Goal: Information Seeking & Learning: Find specific fact

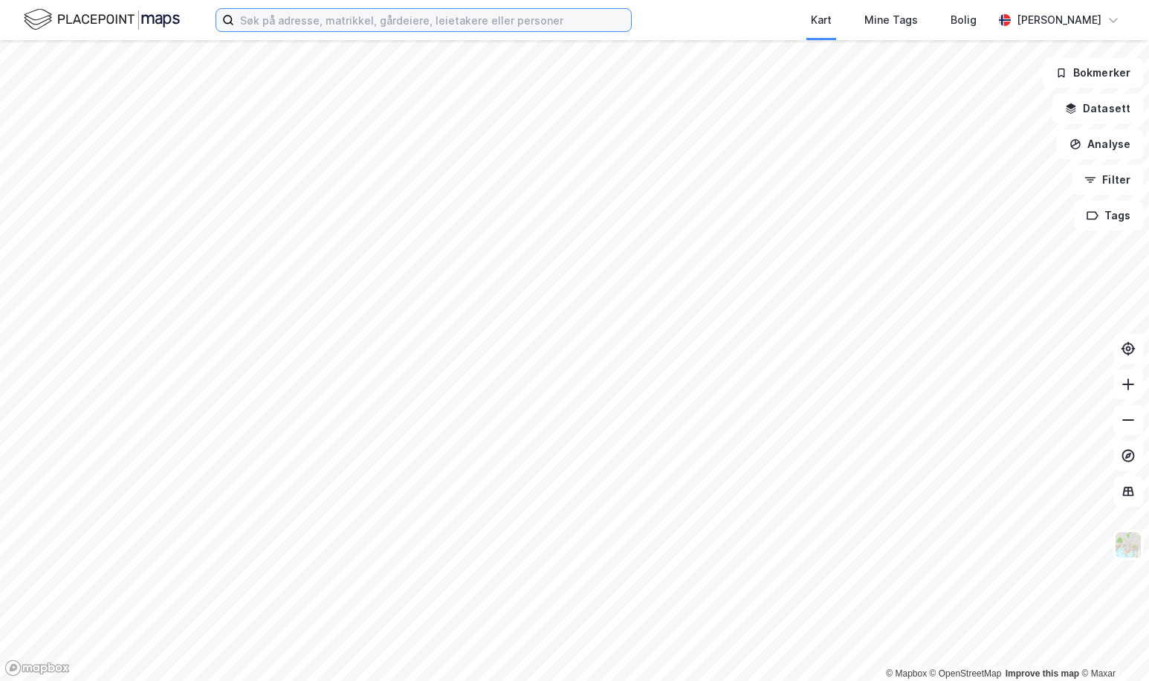
click at [291, 27] on input at bounding box center [432, 20] width 397 height 22
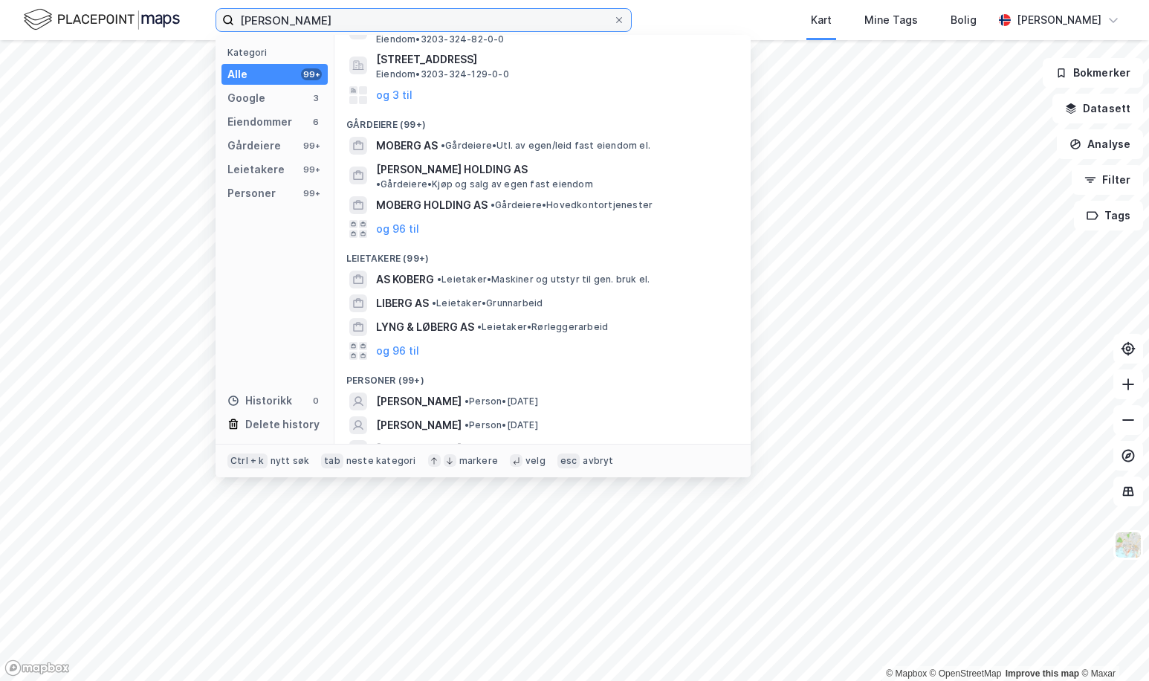
scroll to position [236, 0]
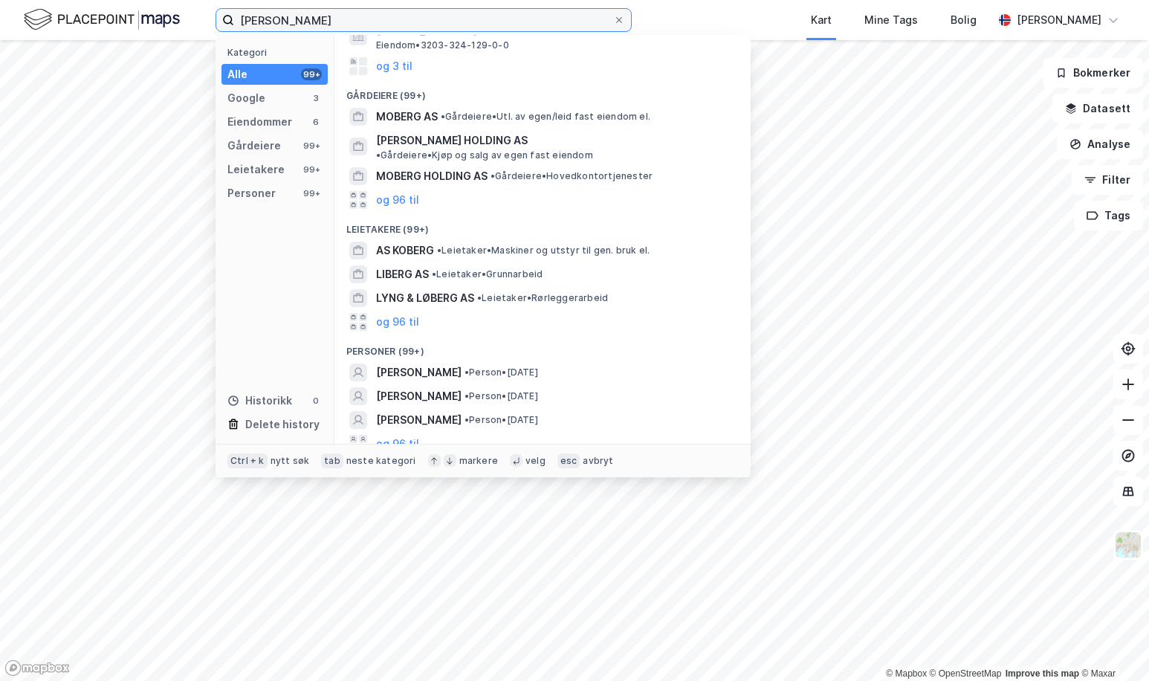
drag, startPoint x: 335, startPoint y: 13, endPoint x: 283, endPoint y: 15, distance: 52.0
click at [283, 15] on input "[PERSON_NAME]" at bounding box center [423, 20] width 379 height 22
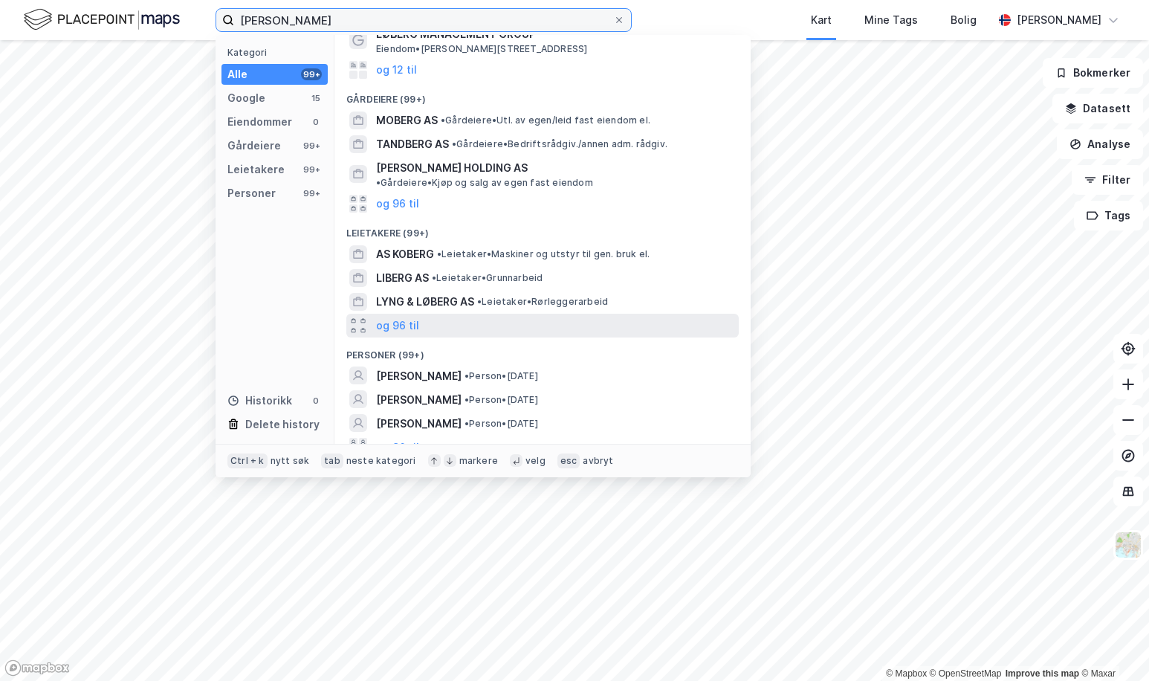
scroll to position [103, 0]
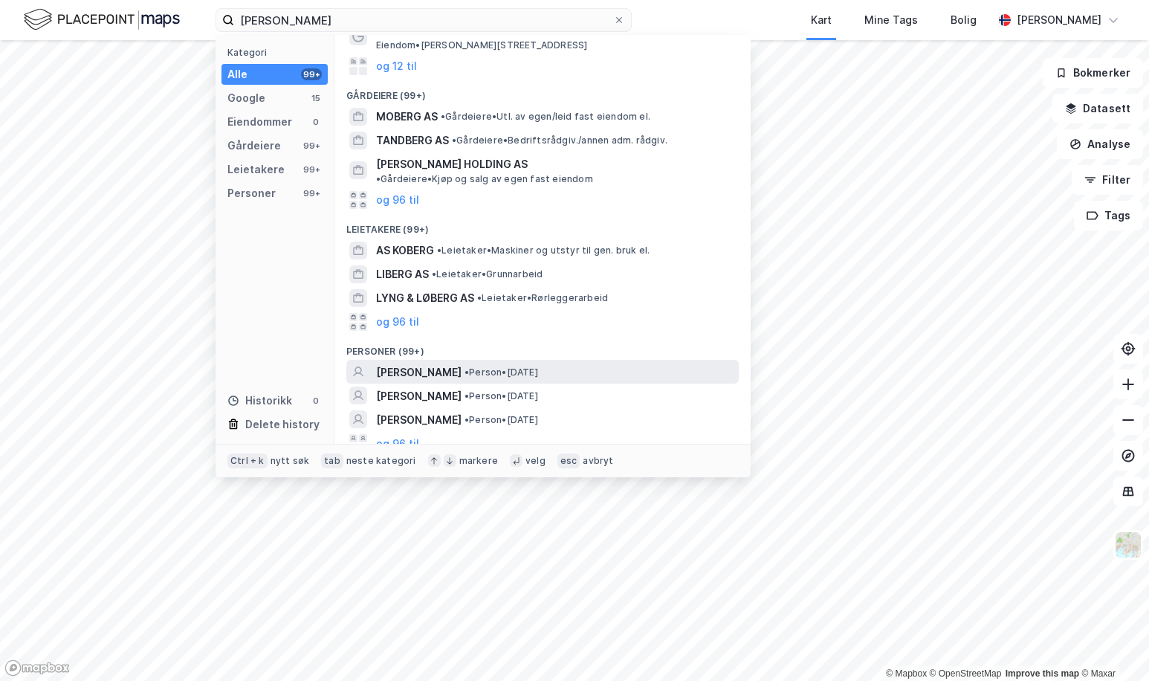
click at [462, 363] on span "[PERSON_NAME]" at bounding box center [418, 372] width 85 height 18
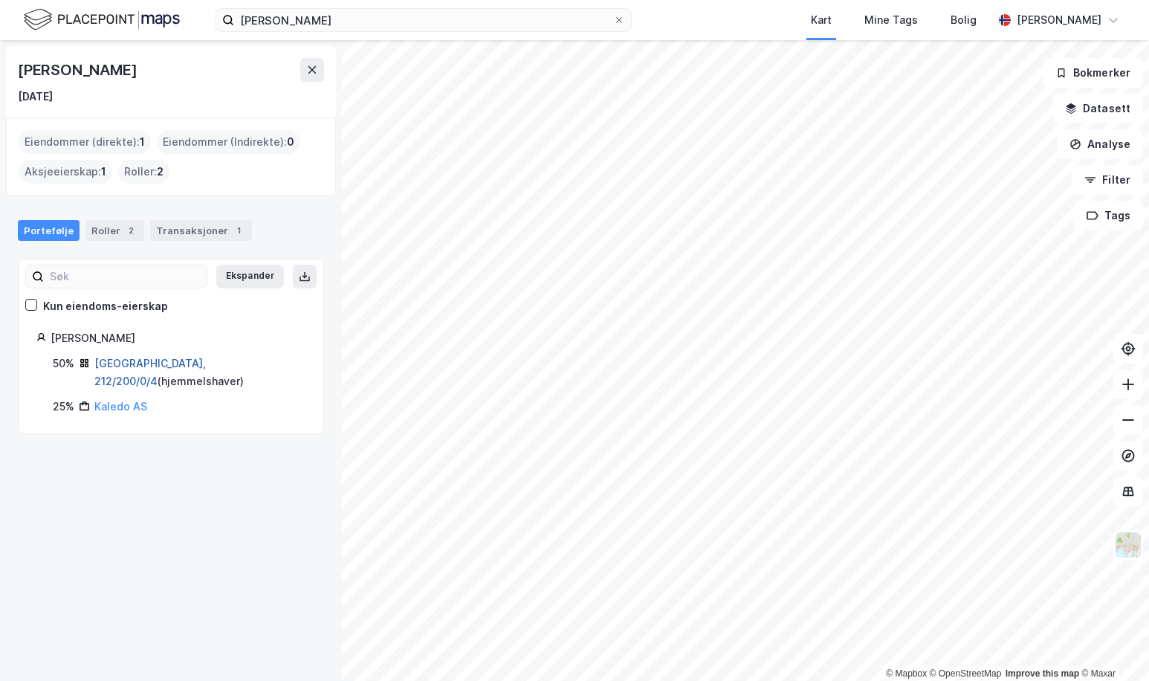
click at [109, 362] on link "[GEOGRAPHIC_DATA], 212/200/0/4" at bounding box center [149, 372] width 111 height 30
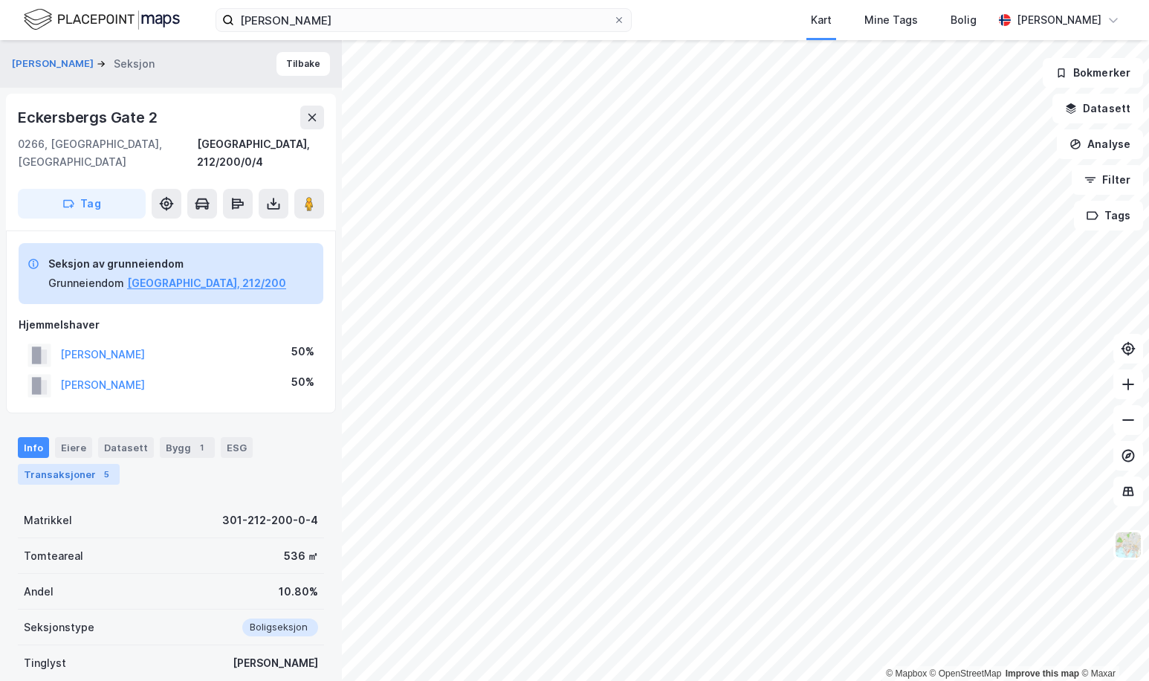
click at [91, 464] on div "Transaksjoner 5" at bounding box center [69, 474] width 102 height 21
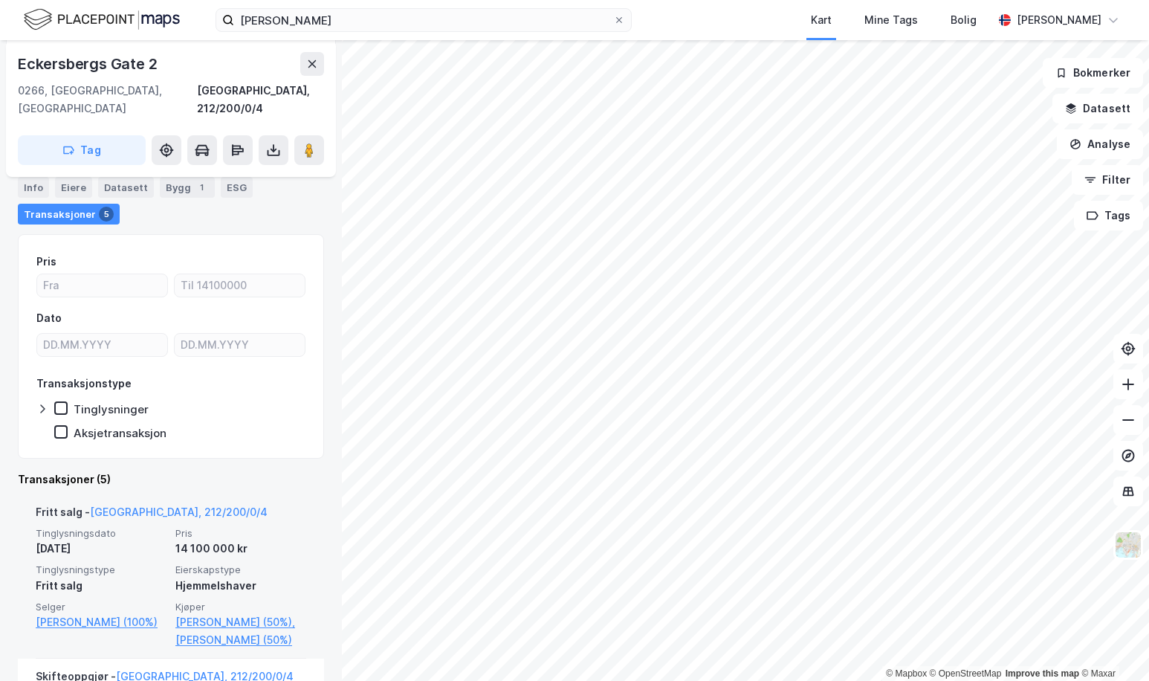
scroll to position [297, 0]
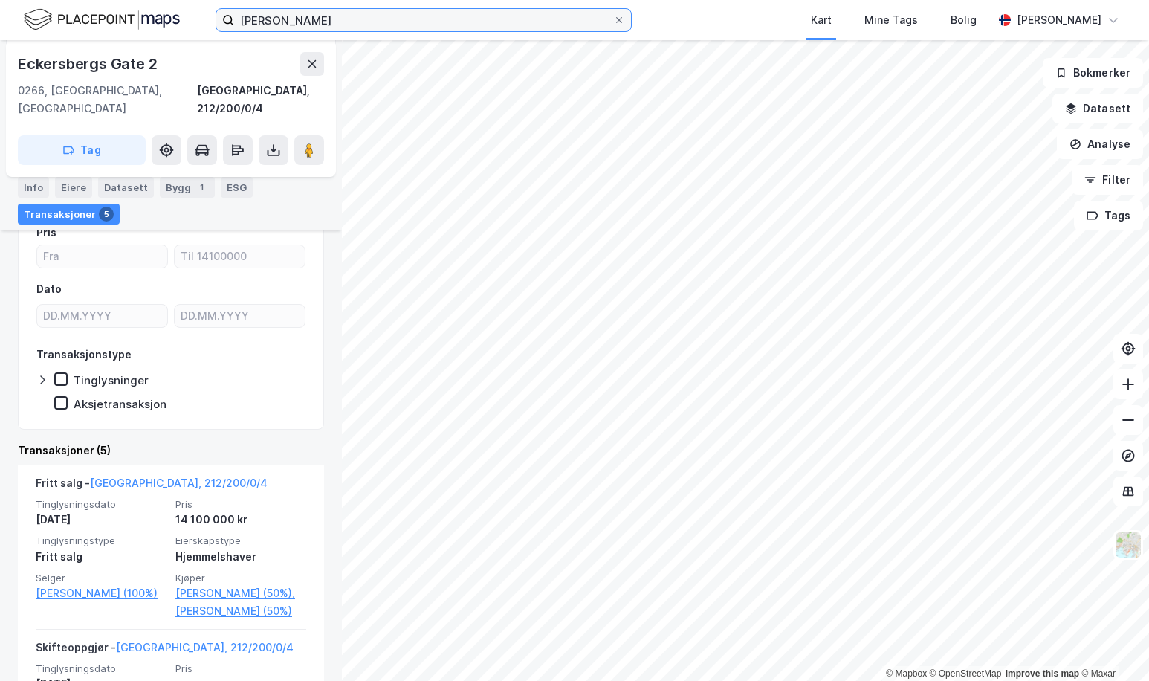
click at [378, 19] on input "[PERSON_NAME]" at bounding box center [423, 20] width 379 height 22
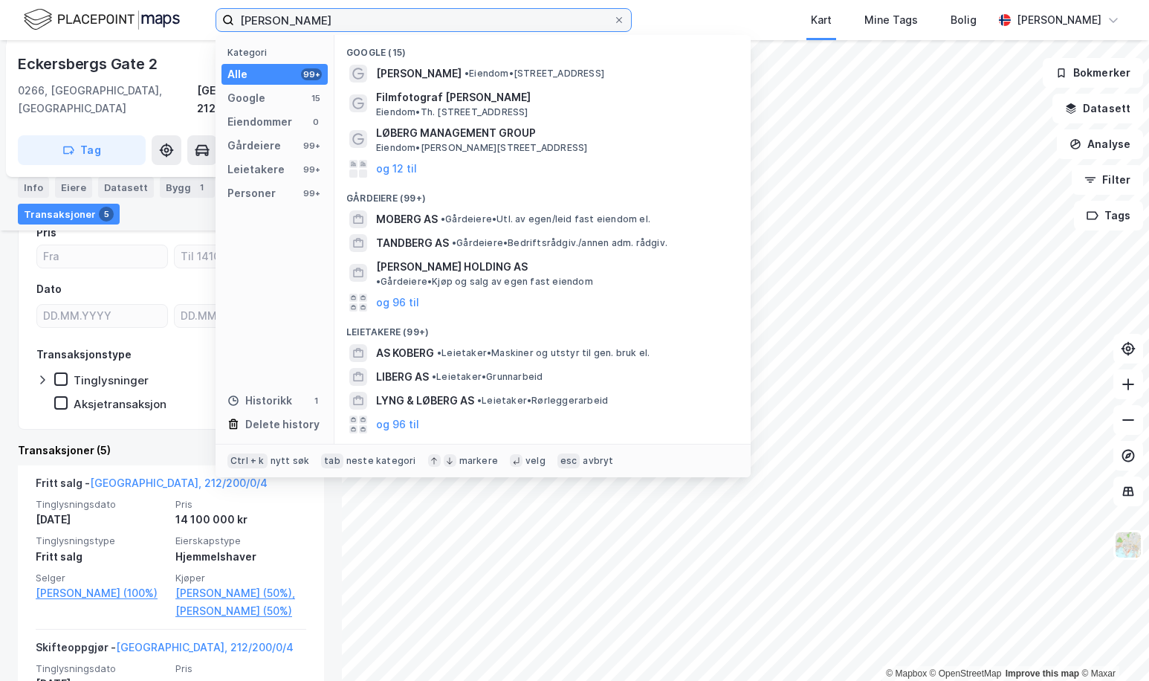
drag, startPoint x: 378, startPoint y: 19, endPoint x: 71, endPoint y: 1, distance: 307.5
click at [71, 1] on div "[PERSON_NAME] Kategori Alle 99+ Google 15 Eiendommer 0 Gårdeiere 99+ Leietakere…" at bounding box center [574, 20] width 1149 height 40
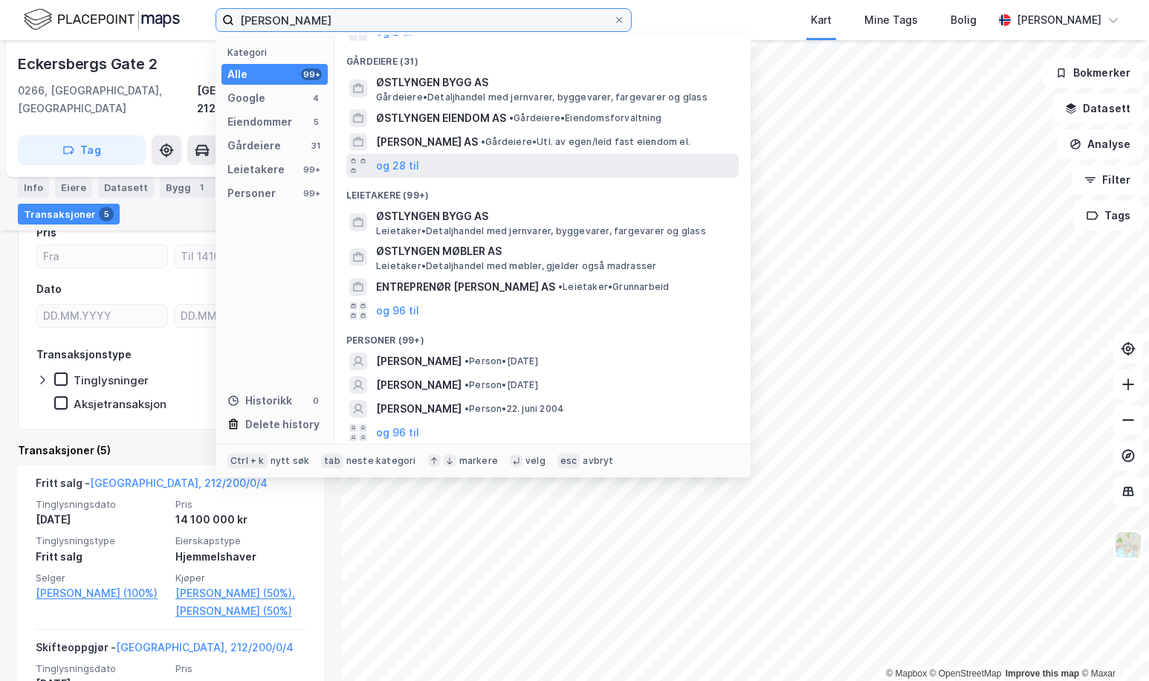
scroll to position [247, 0]
type input "[PERSON_NAME]"
click at [453, 352] on span "[PERSON_NAME]" at bounding box center [418, 361] width 85 height 18
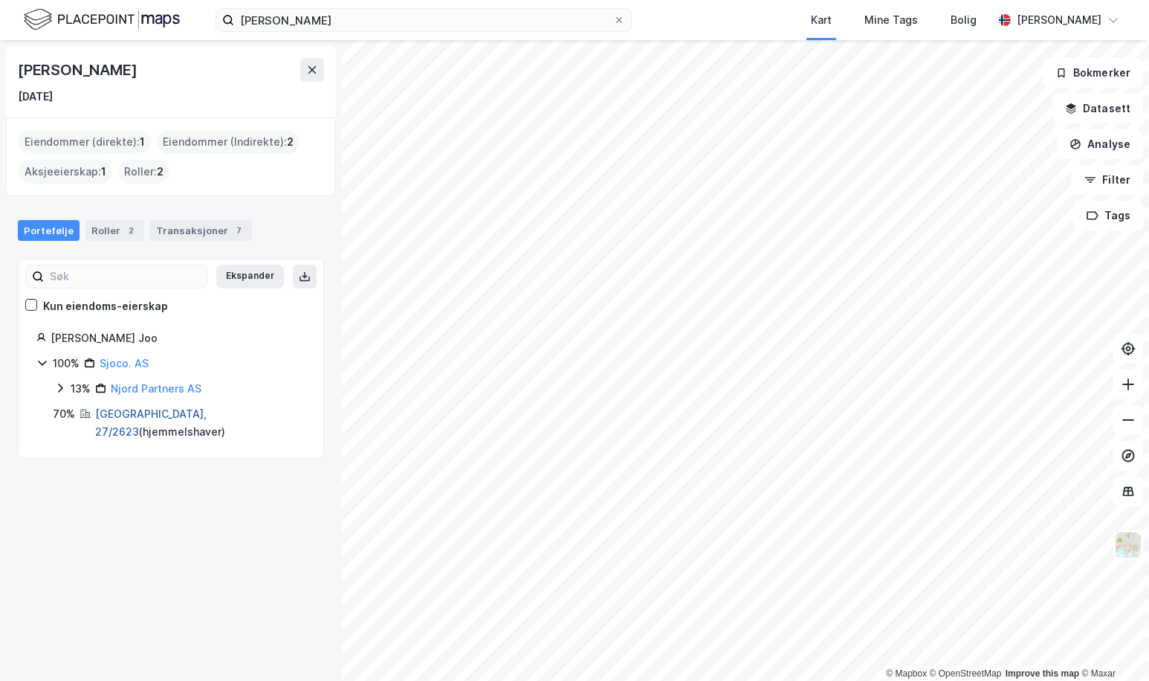
click at [135, 412] on link "[GEOGRAPHIC_DATA], 27/2623" at bounding box center [150, 422] width 111 height 30
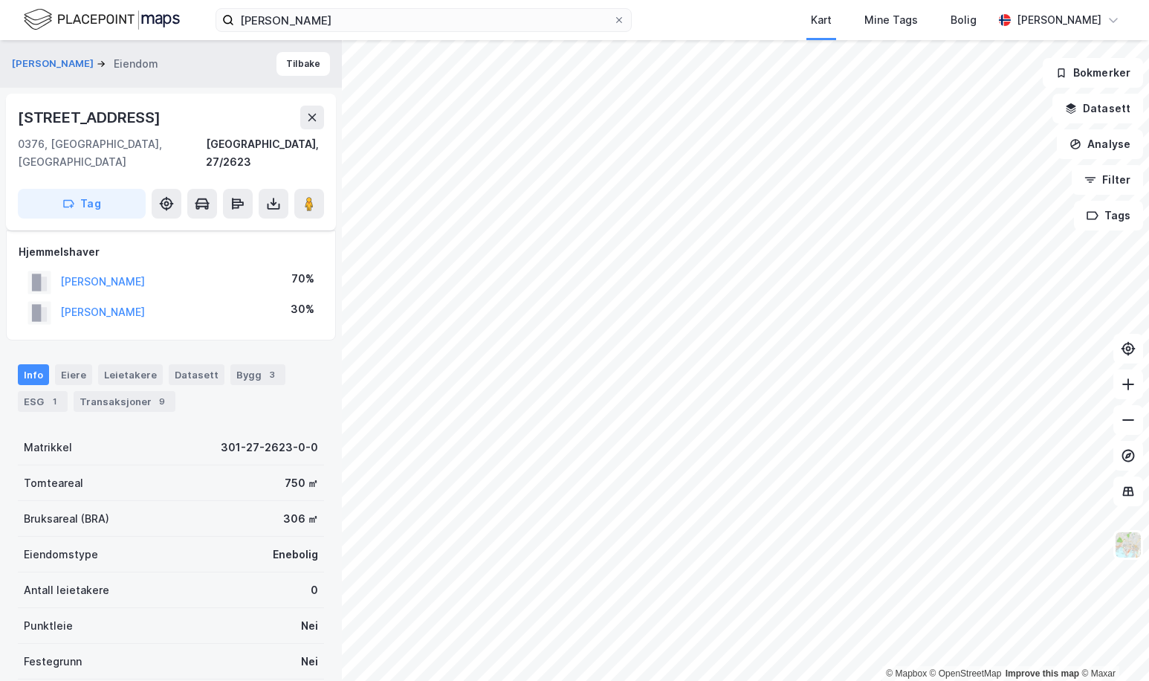
scroll to position [190, 0]
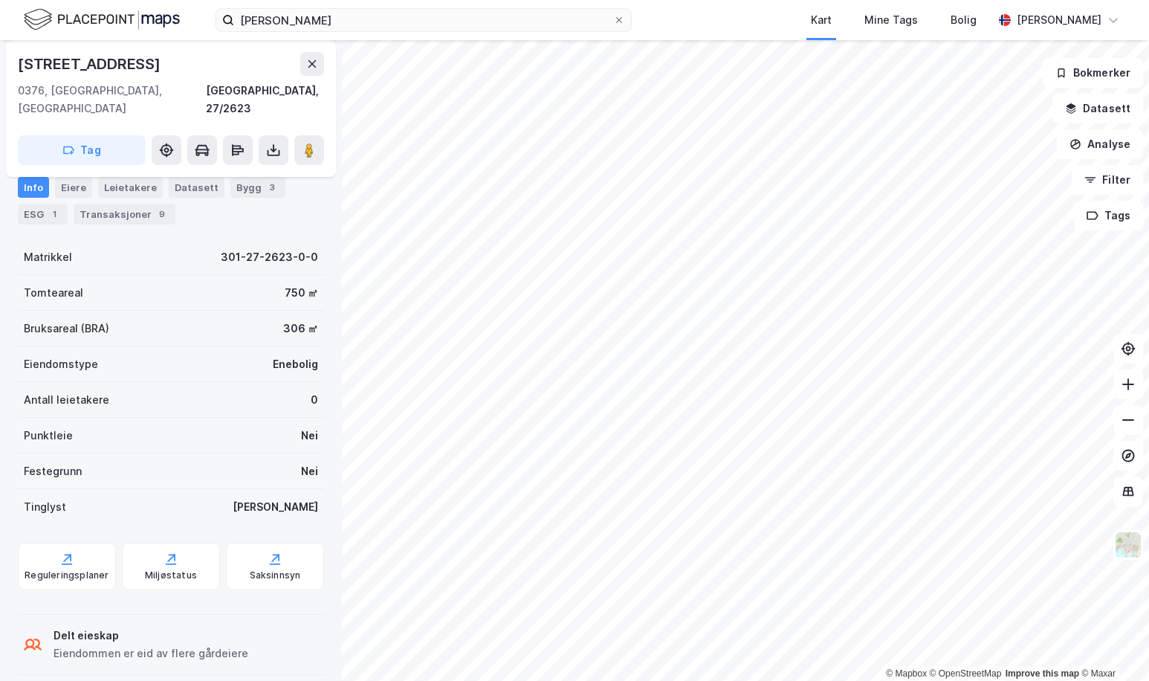
click at [725, 680] on html "[PERSON_NAME] Kart Mine Tags Bolig [PERSON_NAME] © Mapbox © OpenStreetMap Impro…" at bounding box center [574, 340] width 1149 height 681
click at [109, 215] on div "Transaksjoner 9" at bounding box center [125, 214] width 102 height 21
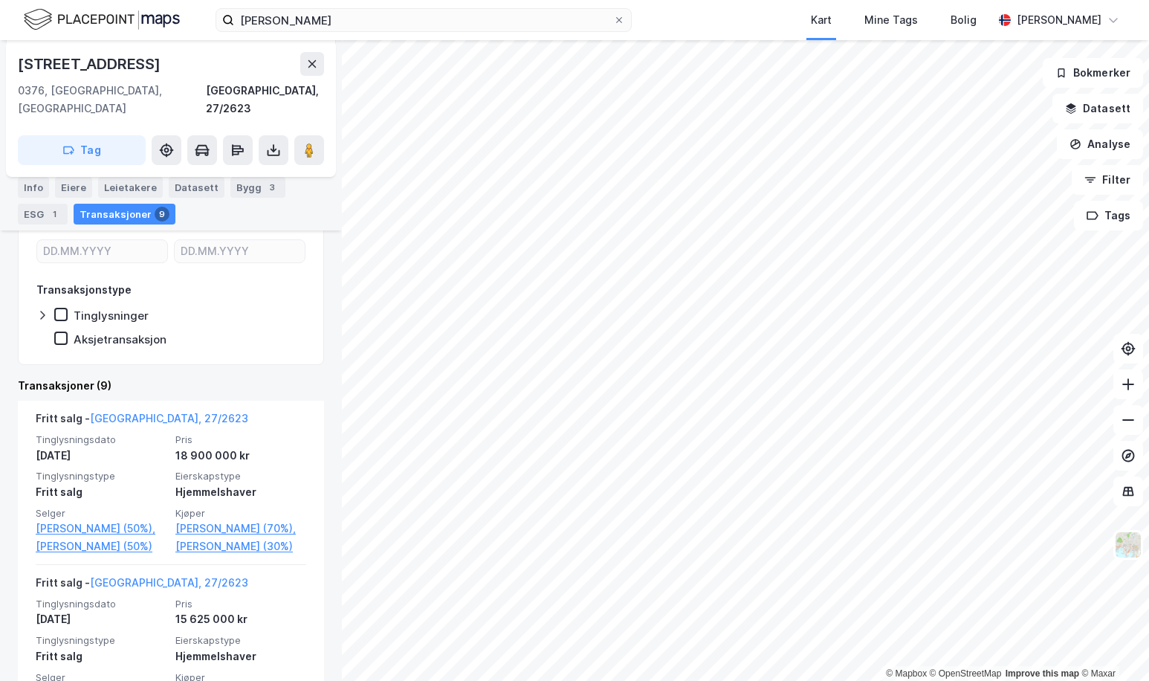
scroll to position [297, 0]
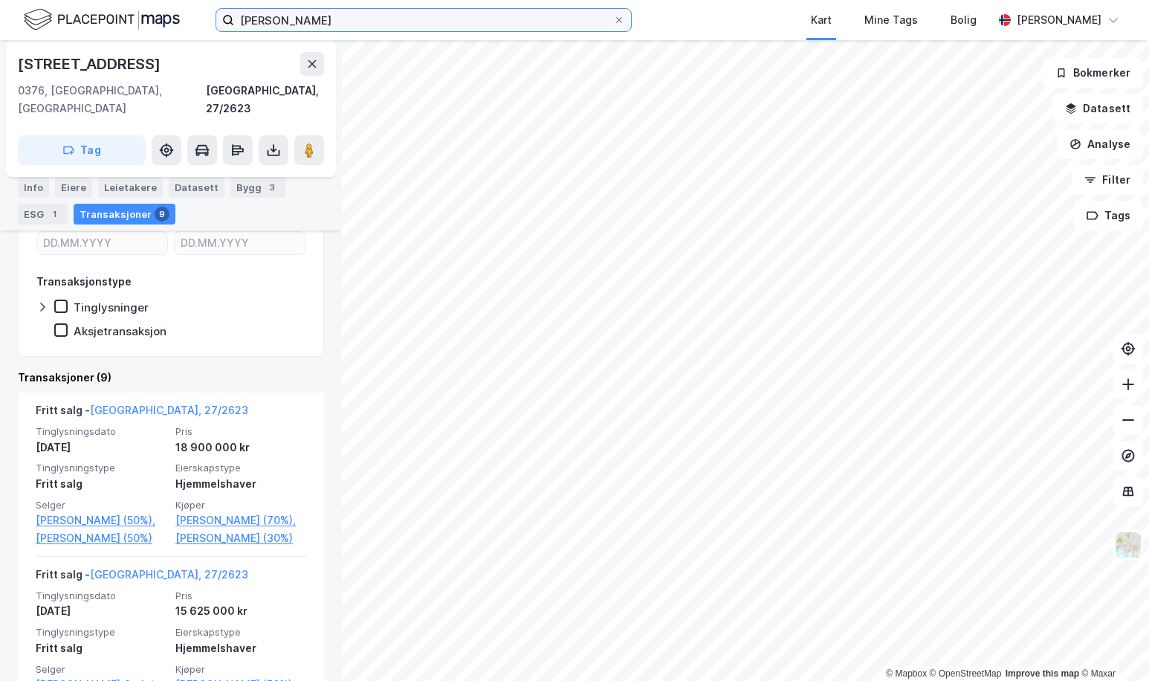
click at [385, 29] on input "[PERSON_NAME]" at bounding box center [423, 20] width 379 height 22
